Goal: Information Seeking & Learning: Check status

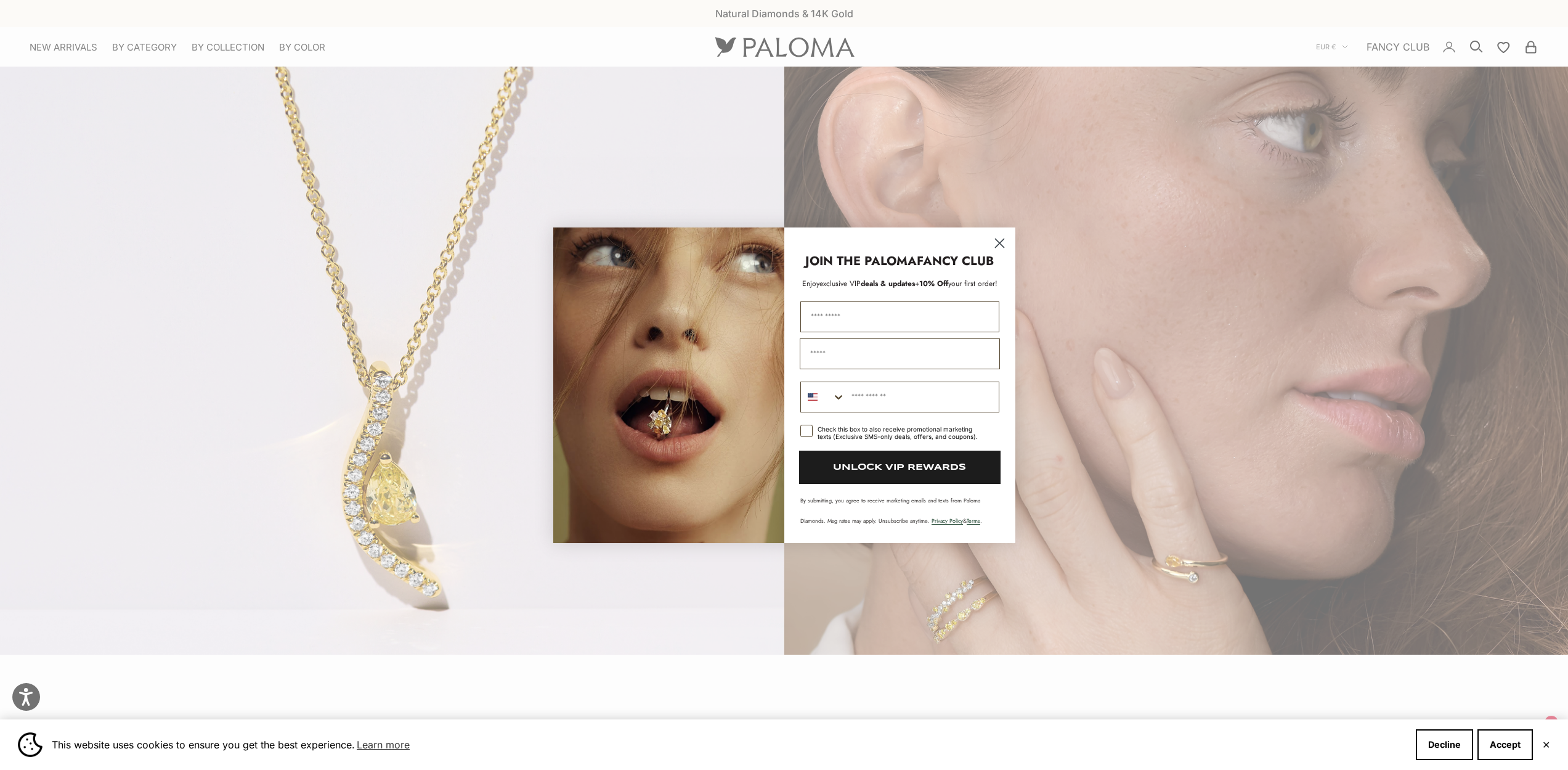
scroll to position [741, 0]
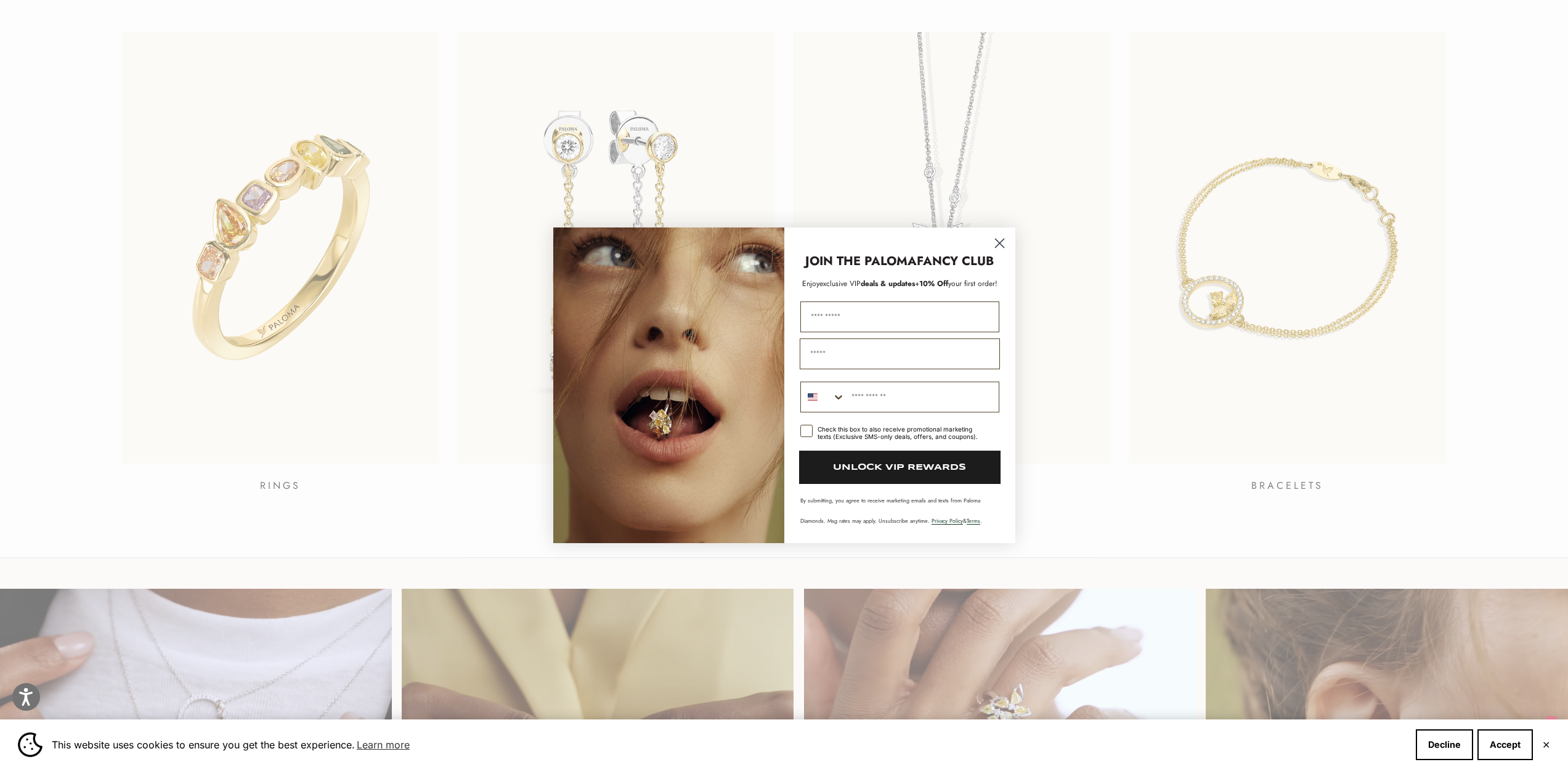
click at [1008, 236] on icon "Close dialog" at bounding box center [1000, 243] width 22 height 22
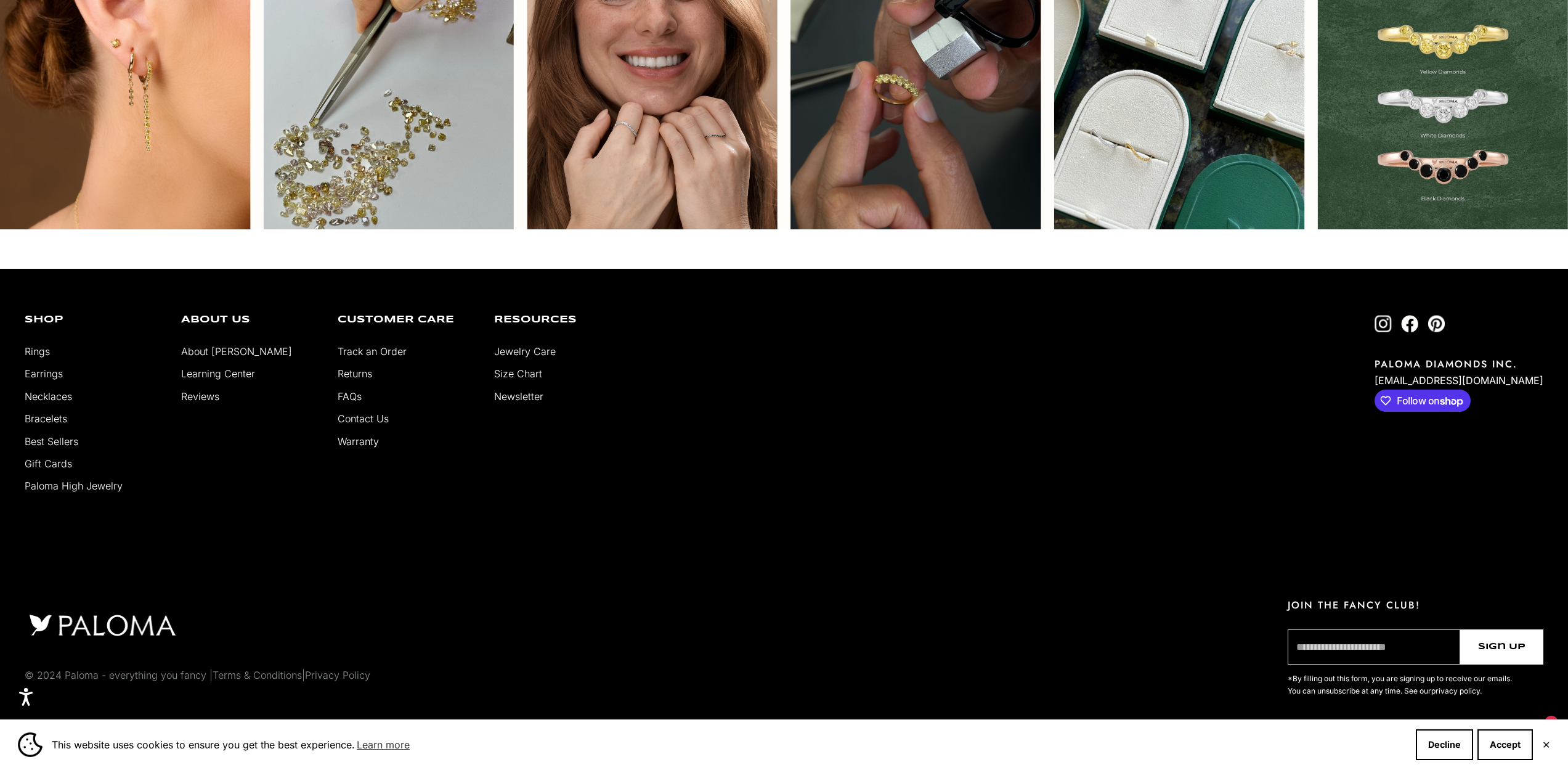
scroll to position [4567, 0]
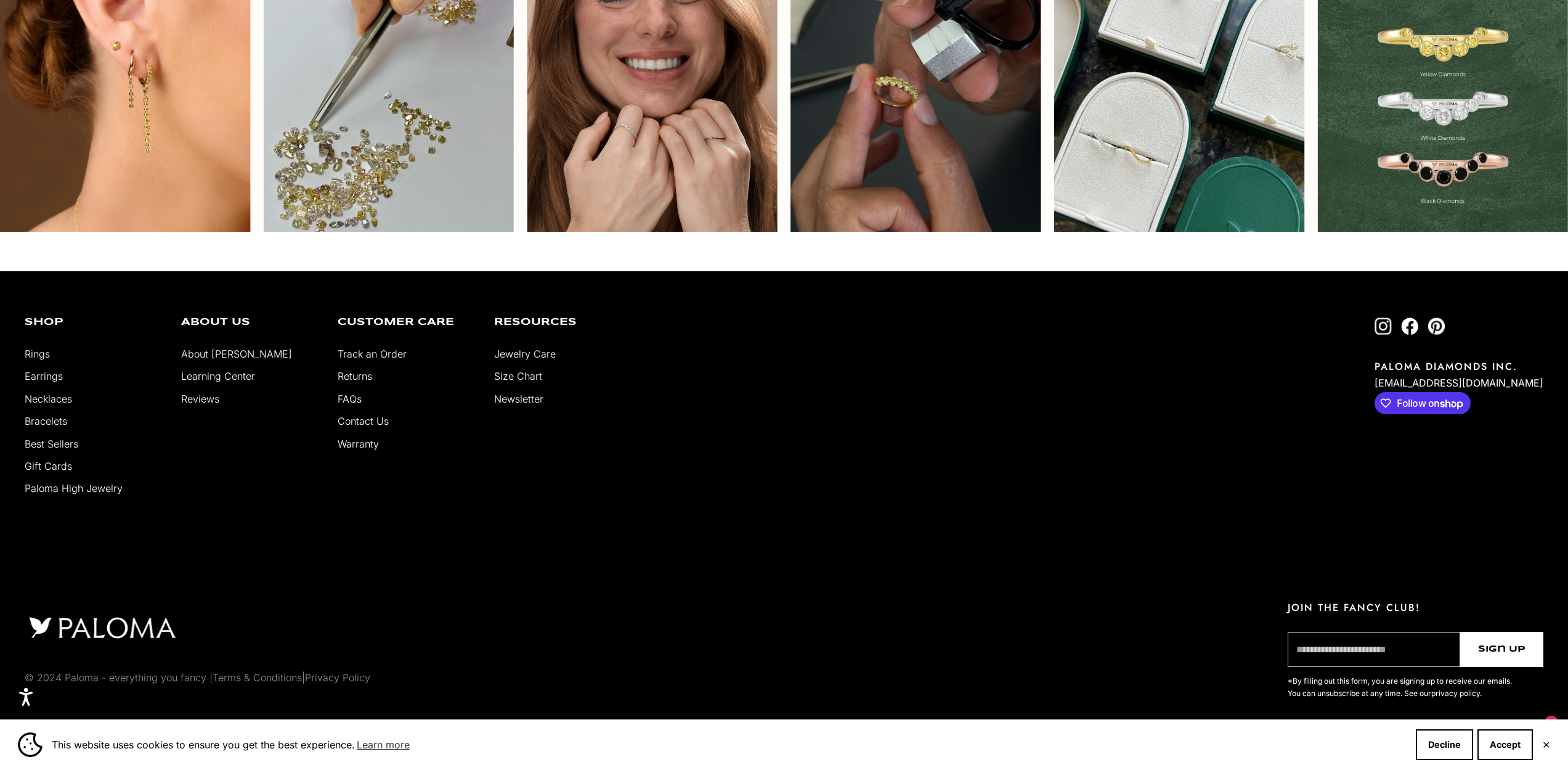
click at [353, 404] on li "FAQs" at bounding box center [407, 398] width 138 height 16
click at [354, 403] on link "FAQs" at bounding box center [349, 399] width 24 height 12
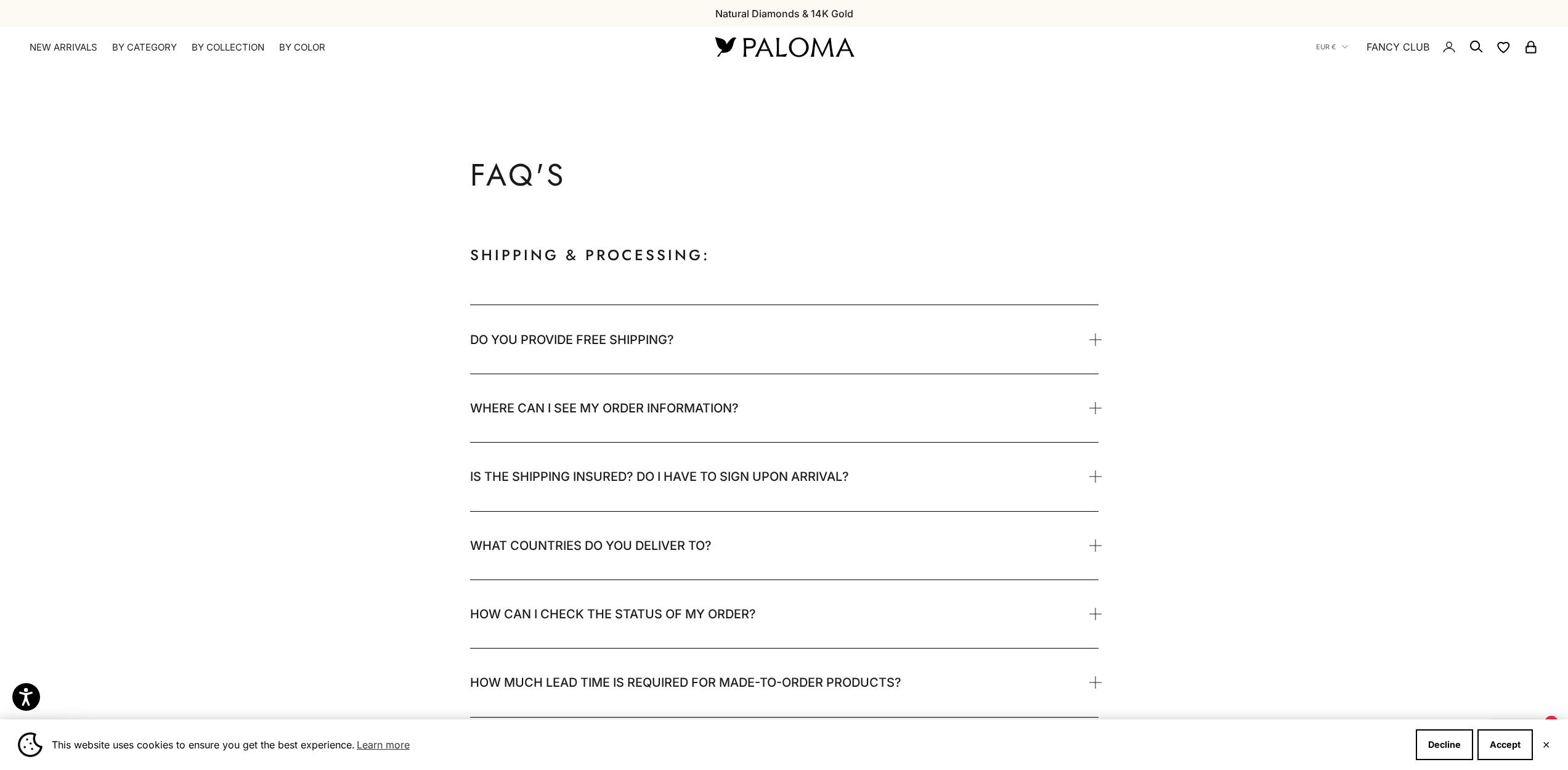
click at [607, 264] on p "Shipping & Processing:" at bounding box center [784, 255] width 628 height 25
click at [625, 334] on span "Do you provide free shipping?" at bounding box center [572, 340] width 204 height 25
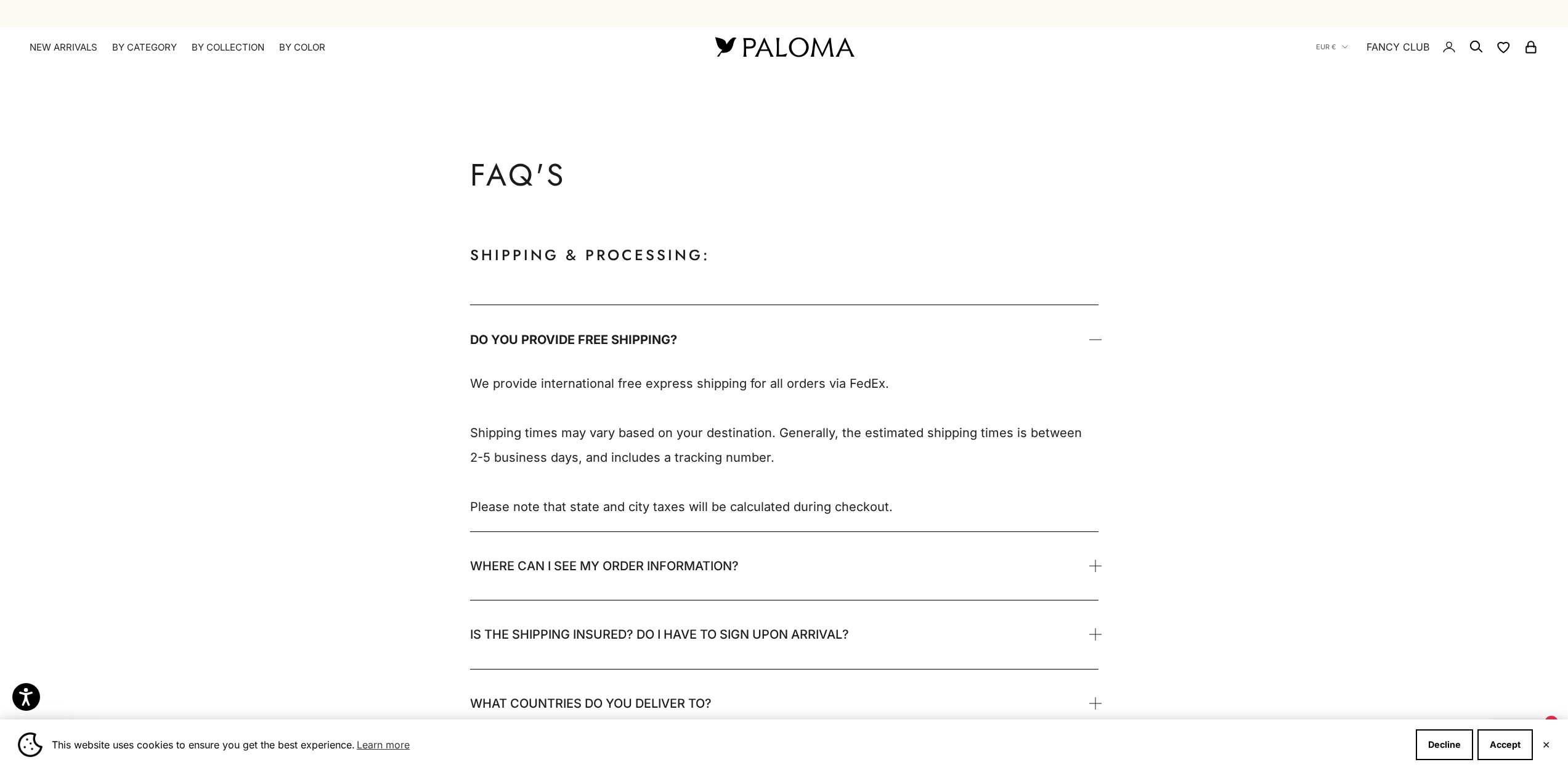
click at [625, 334] on span "Do you provide free shipping?" at bounding box center [573, 340] width 207 height 25
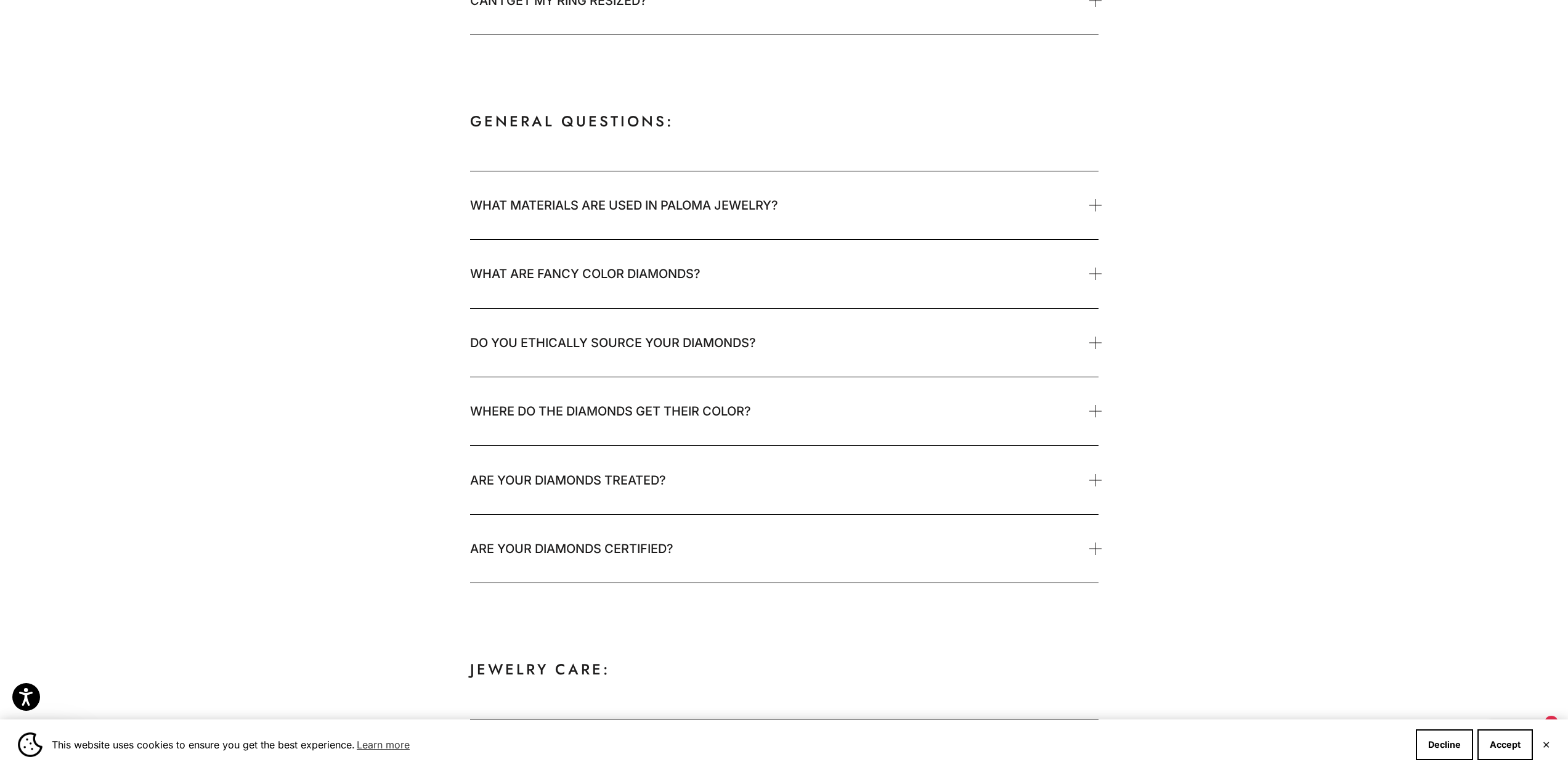
scroll to position [2278, 0]
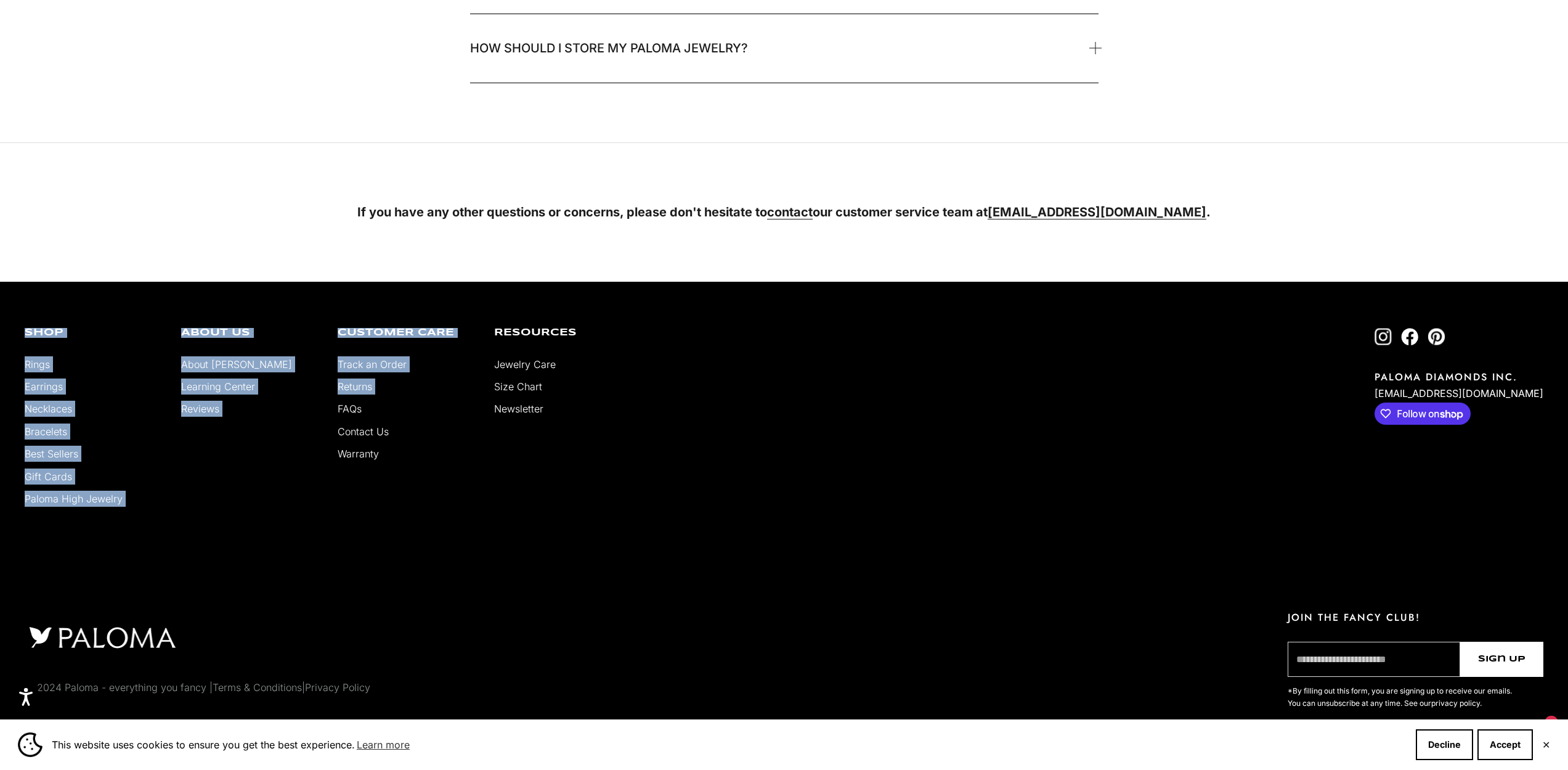
drag, startPoint x: 406, startPoint y: 474, endPoint x: 384, endPoint y: 424, distance: 54.6
click at [381, 421] on div "Shop Rings Earrings Necklaces Bracelets Best Sellers Gift Cards Paloma High Jew…" at bounding box center [784, 423] width 1519 height 192
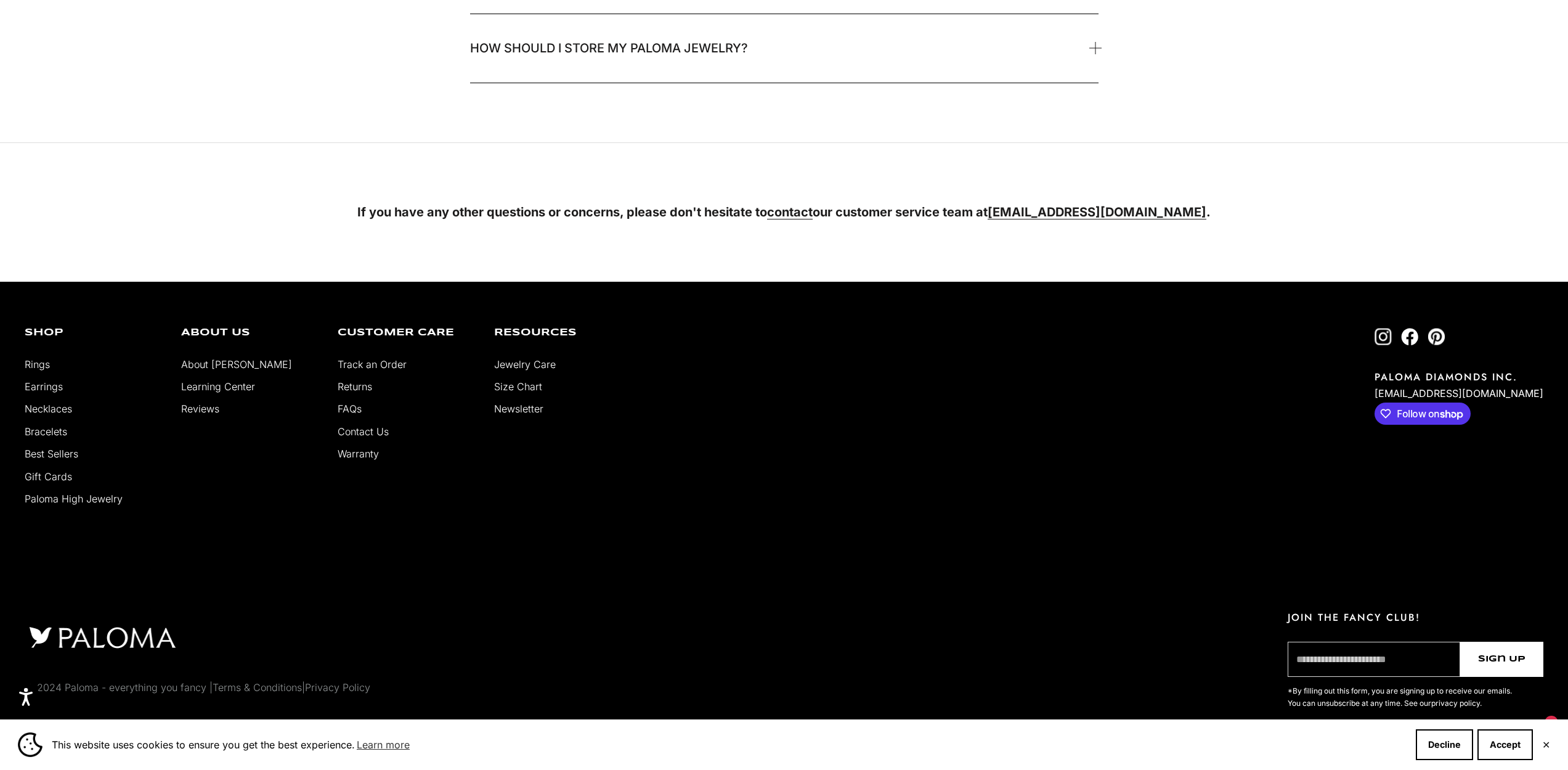
click at [504, 495] on div "Shop Rings Earrings Necklaces Bracelets Best Sellers Gift Cards Paloma High Jew…" at bounding box center [784, 423] width 1519 height 192
click at [385, 387] on li "Returns" at bounding box center [407, 387] width 138 height 16
click at [369, 388] on link "Returns" at bounding box center [355, 387] width 34 height 12
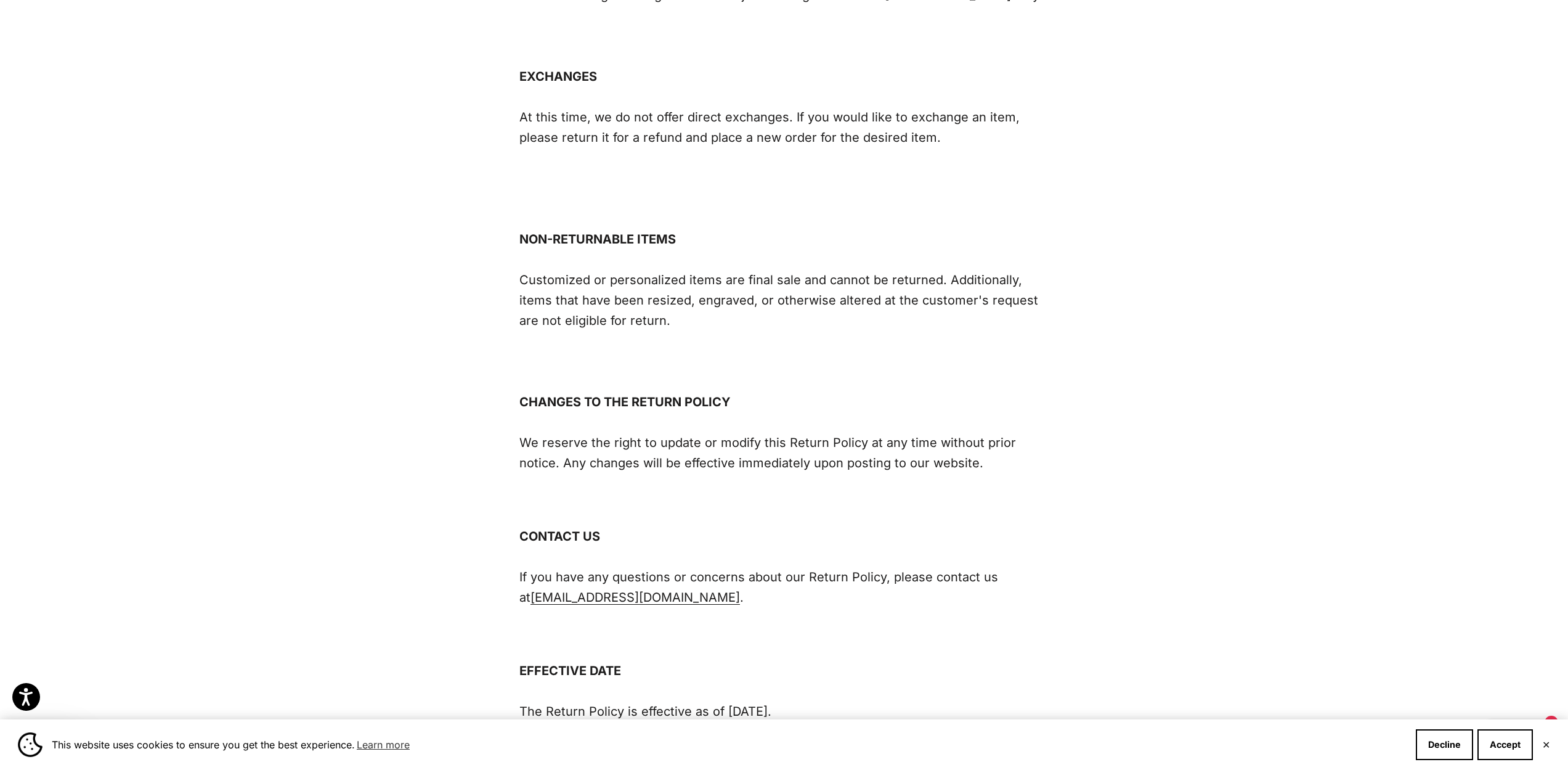
scroll to position [1465, 0]
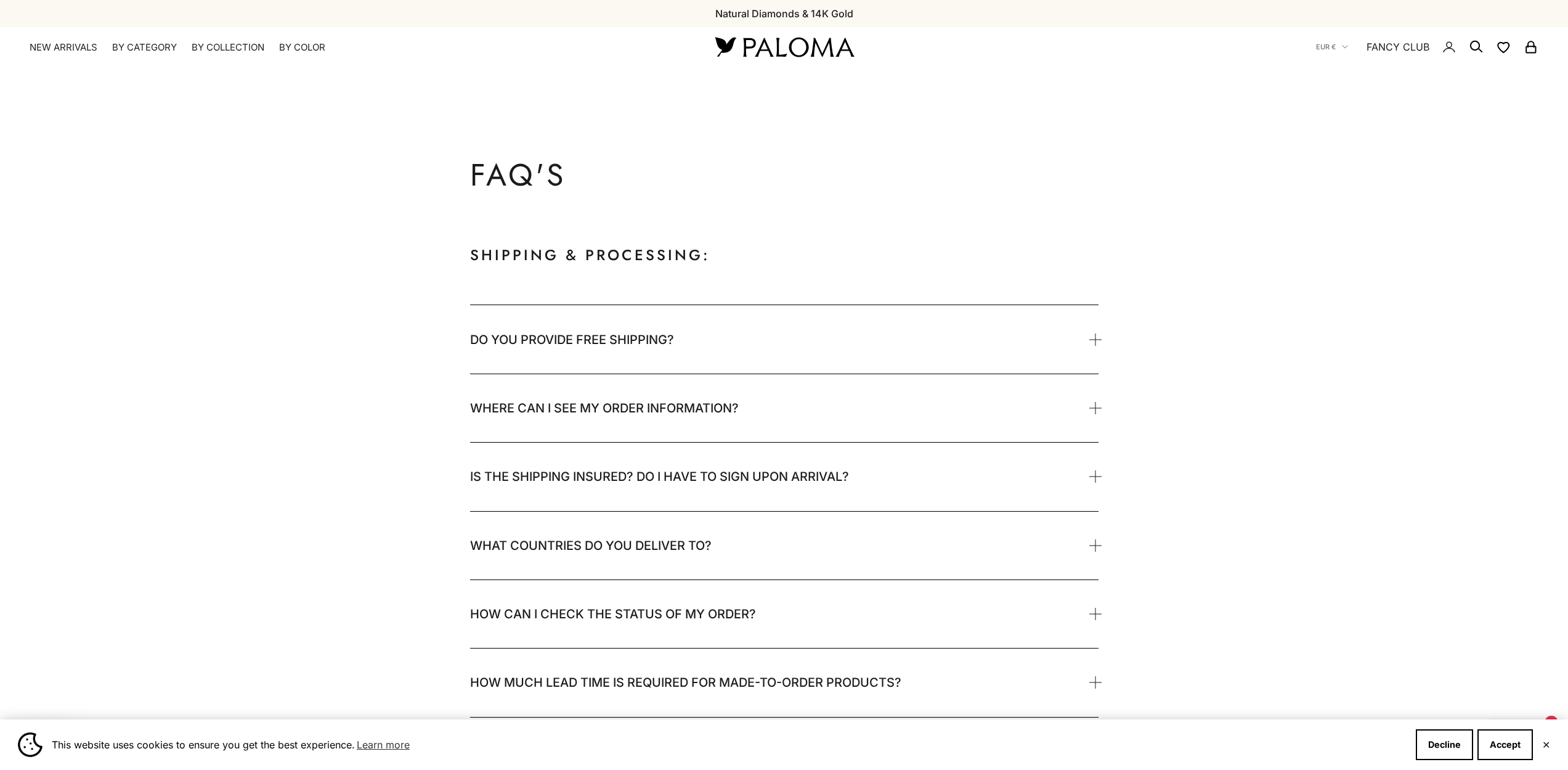
scroll to position [2278, 0]
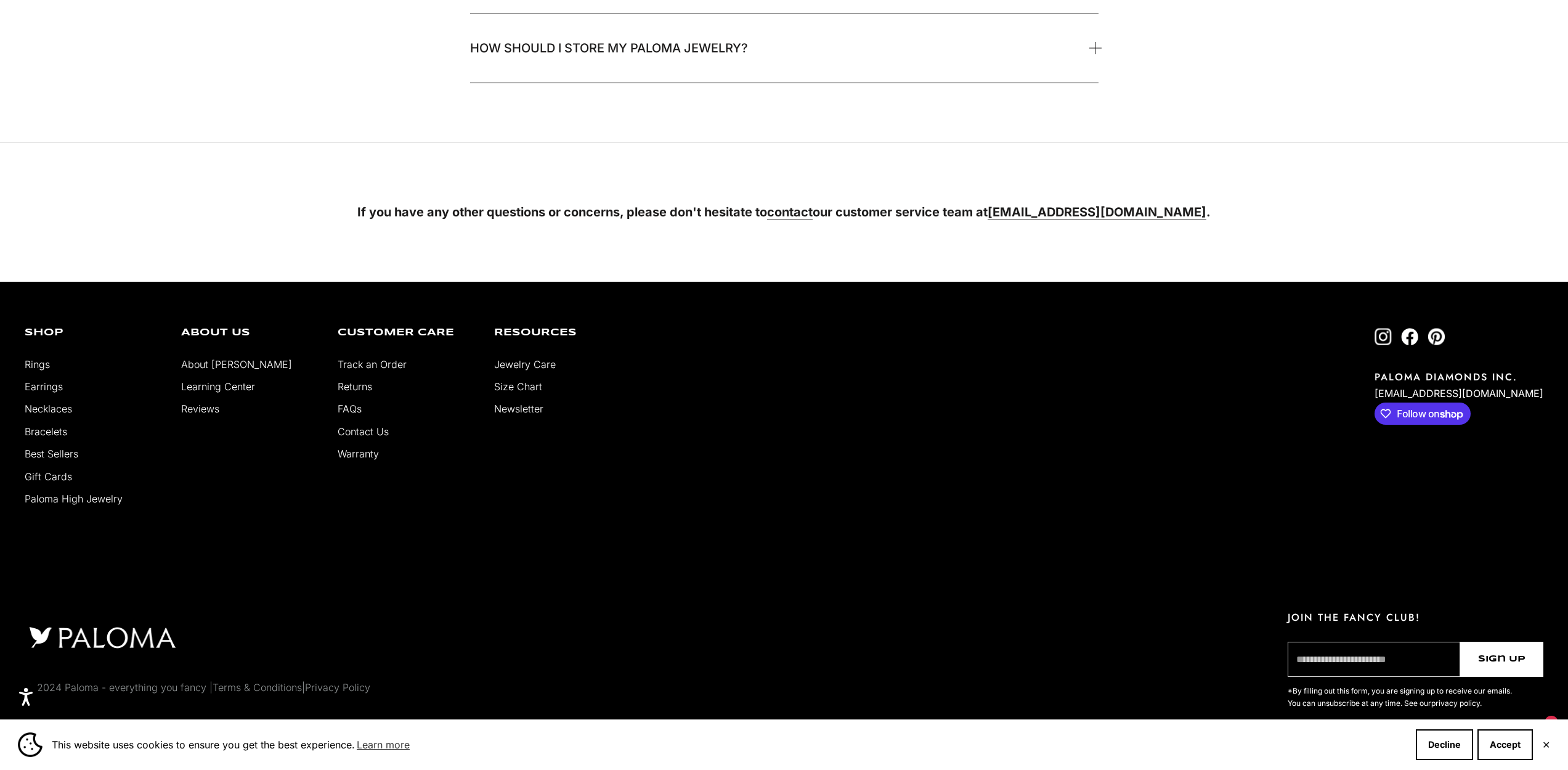
click at [355, 389] on link "Returns" at bounding box center [355, 387] width 34 height 12
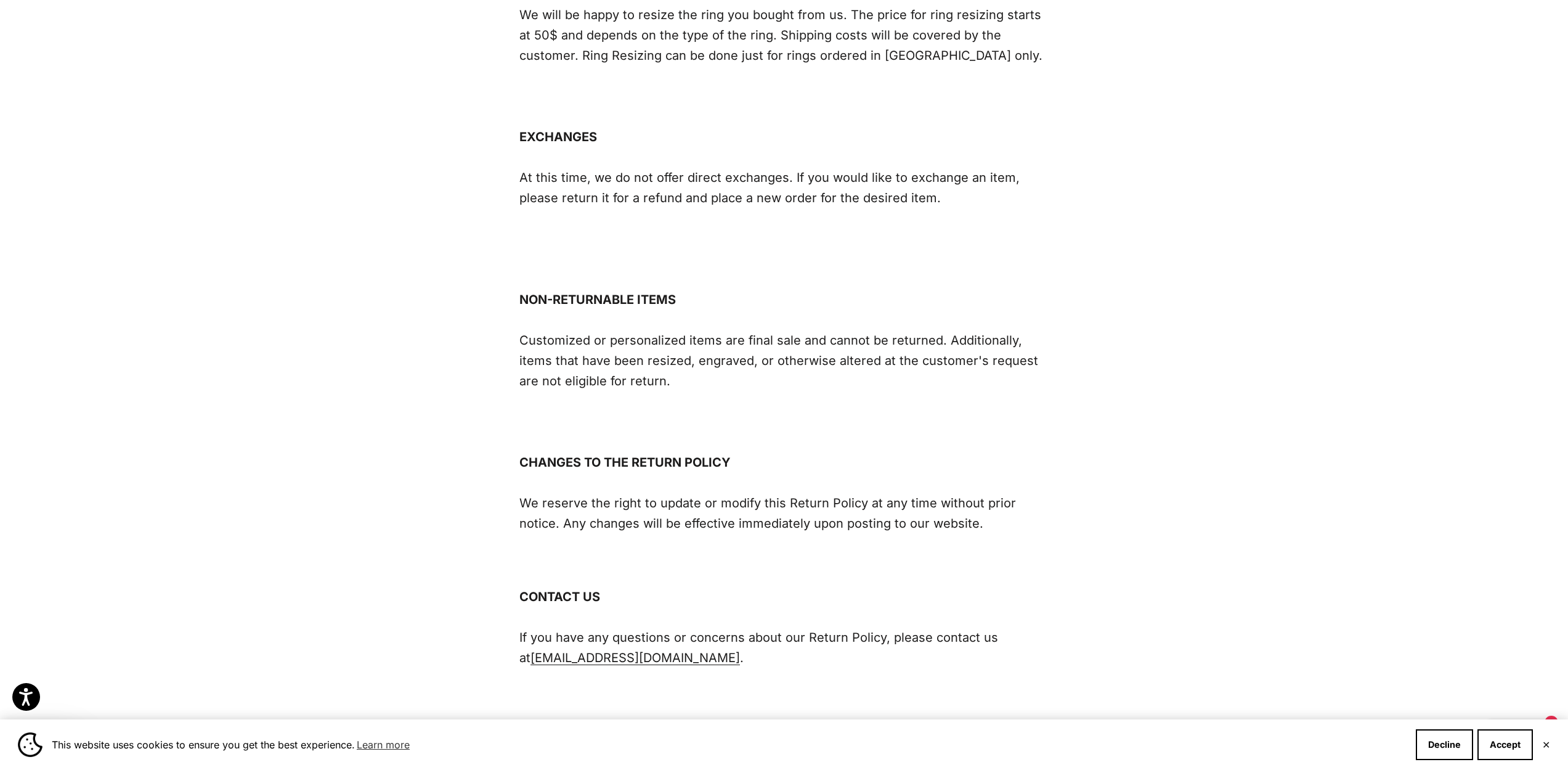
scroll to position [1465, 0]
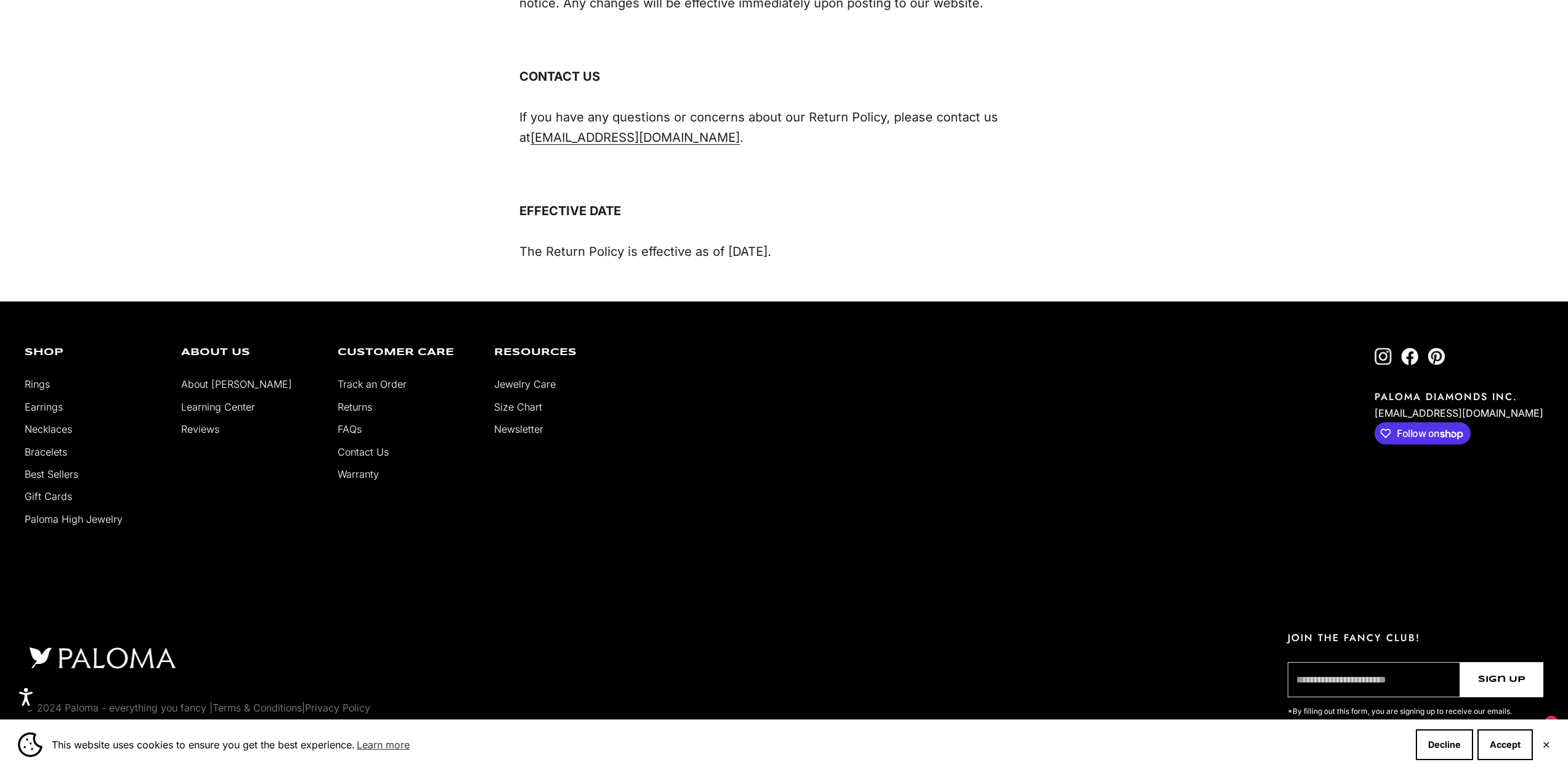
click at [364, 378] on link "Track an Order" at bounding box center [372, 384] width 69 height 12
click at [376, 376] on li "Track an Order" at bounding box center [407, 383] width 138 height 16
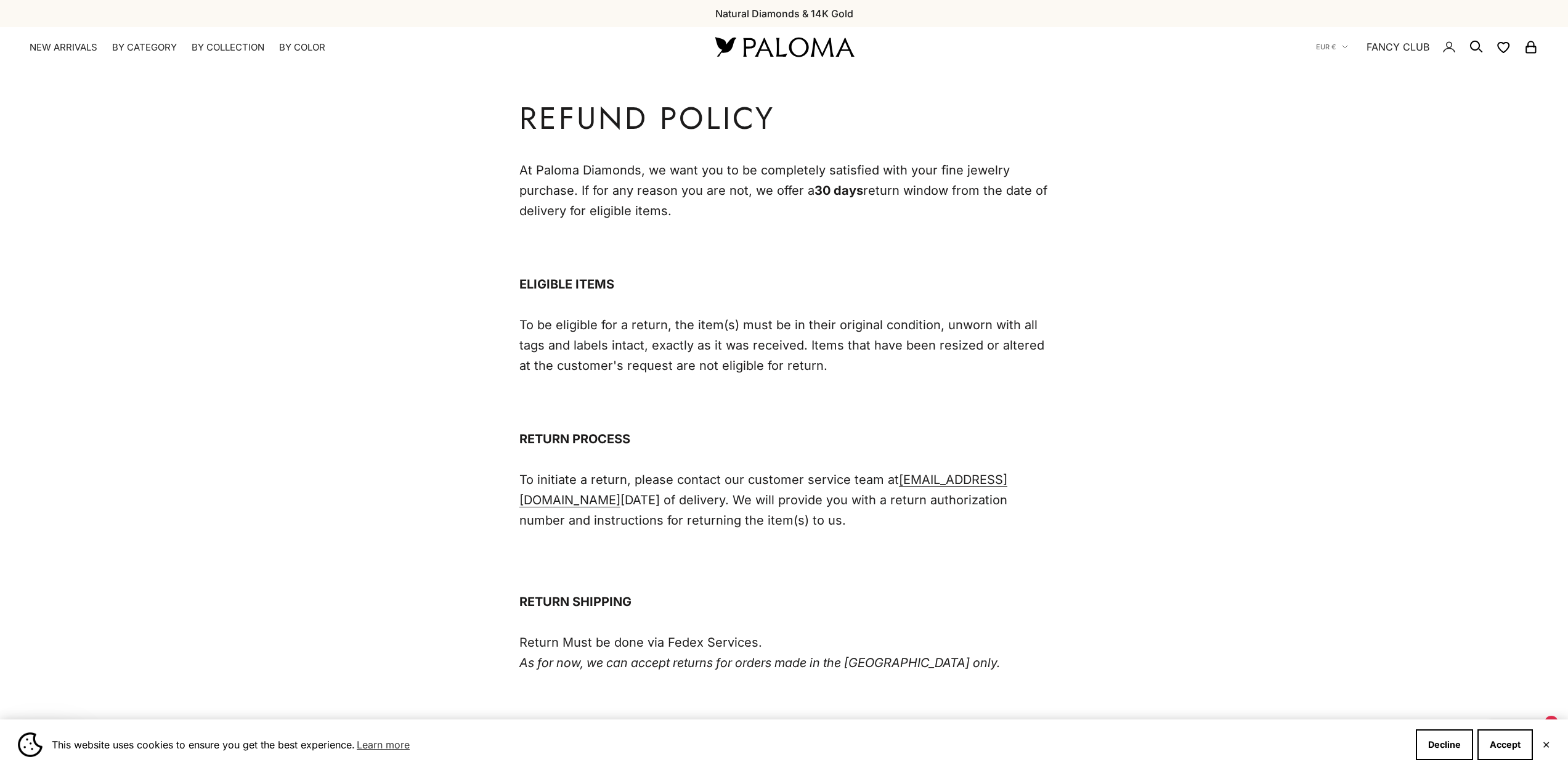
scroll to position [1465, 0]
